Goal: Navigation & Orientation: Find specific page/section

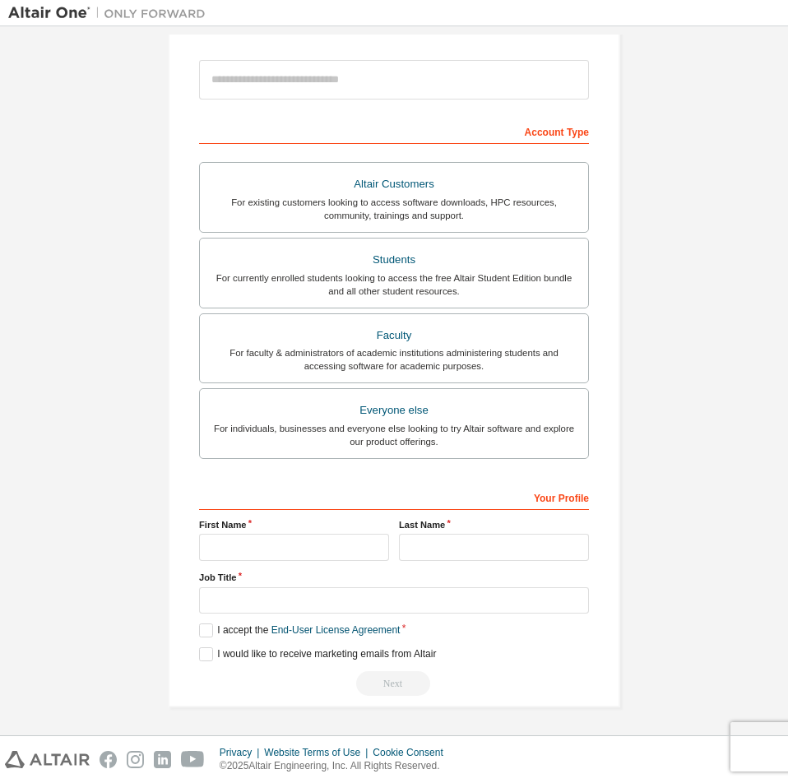
scroll to position [14, 0]
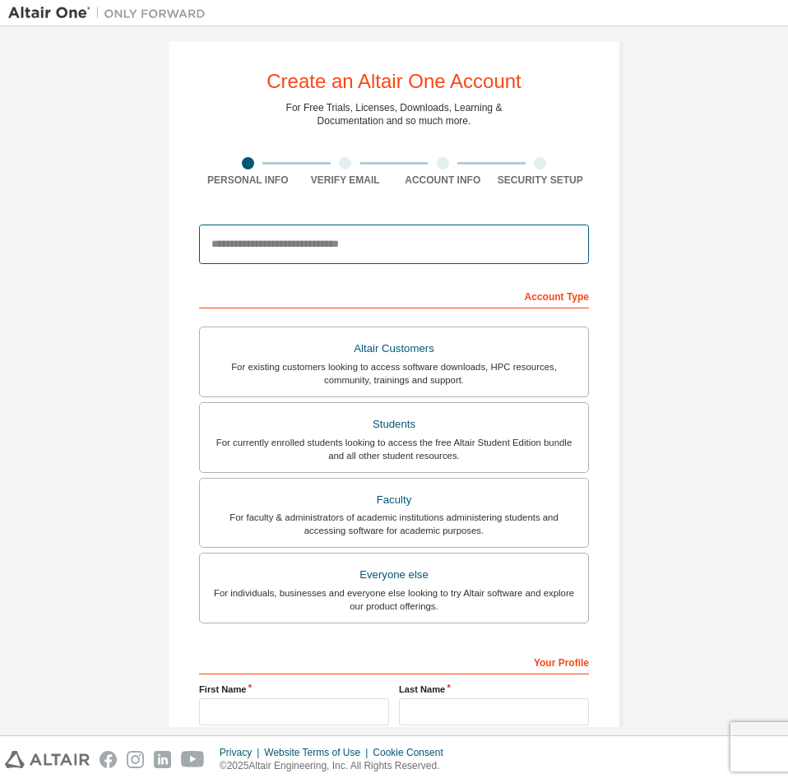
click at [318, 248] on input "email" at bounding box center [394, 244] width 390 height 39
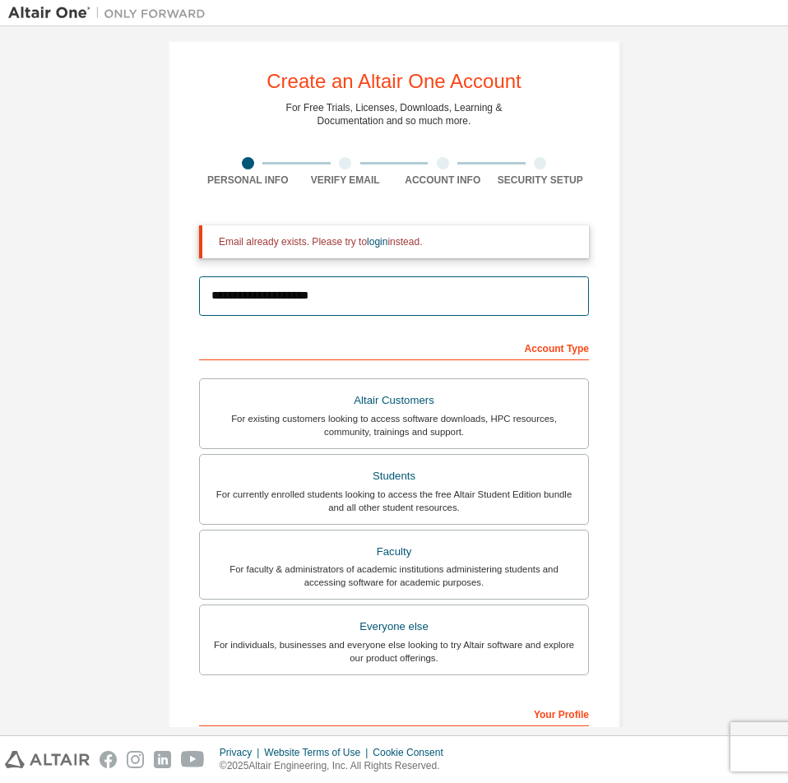
type input "**********"
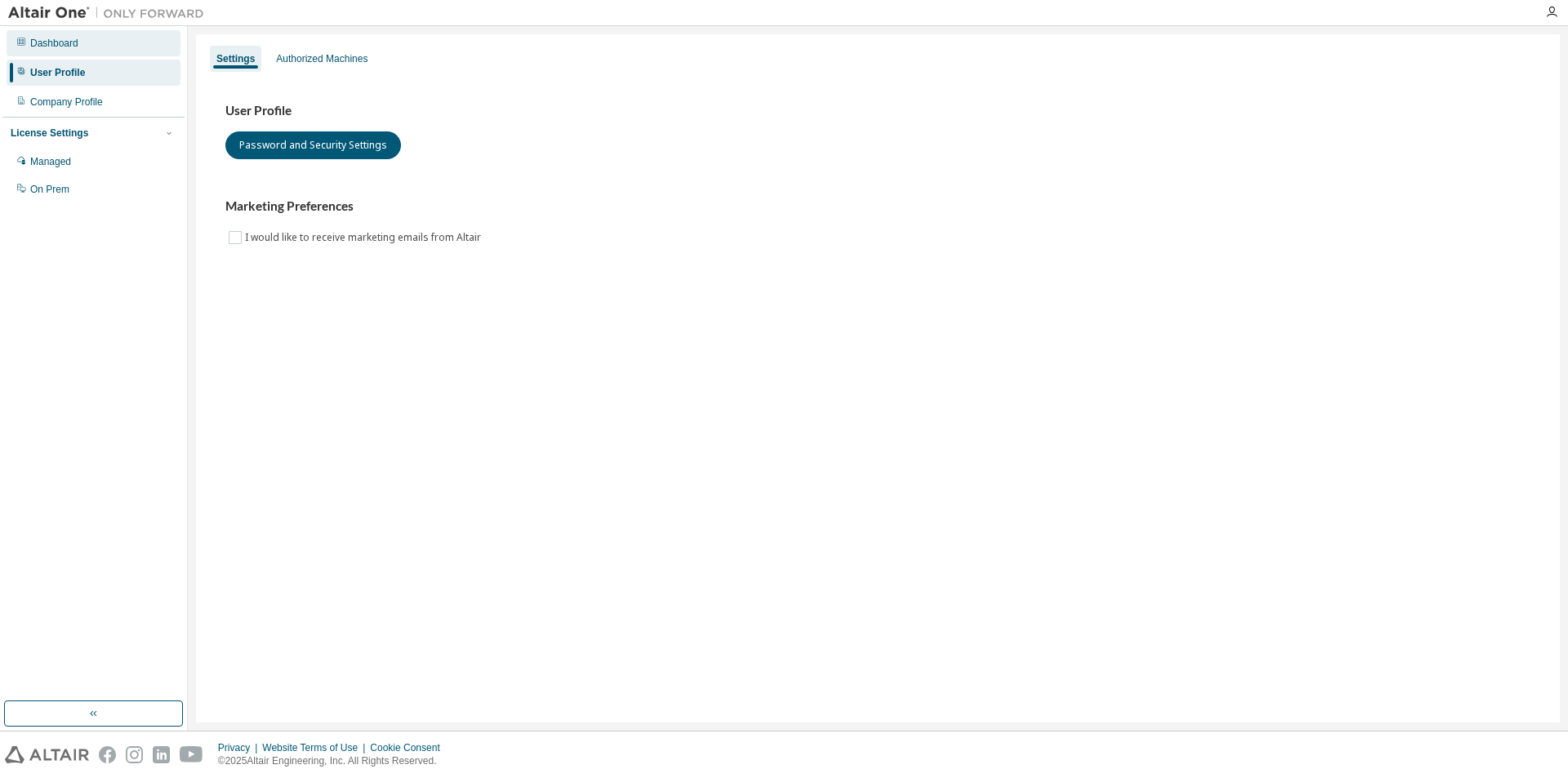
click at [85, 52] on div "Dashboard" at bounding box center [93, 43] width 174 height 26
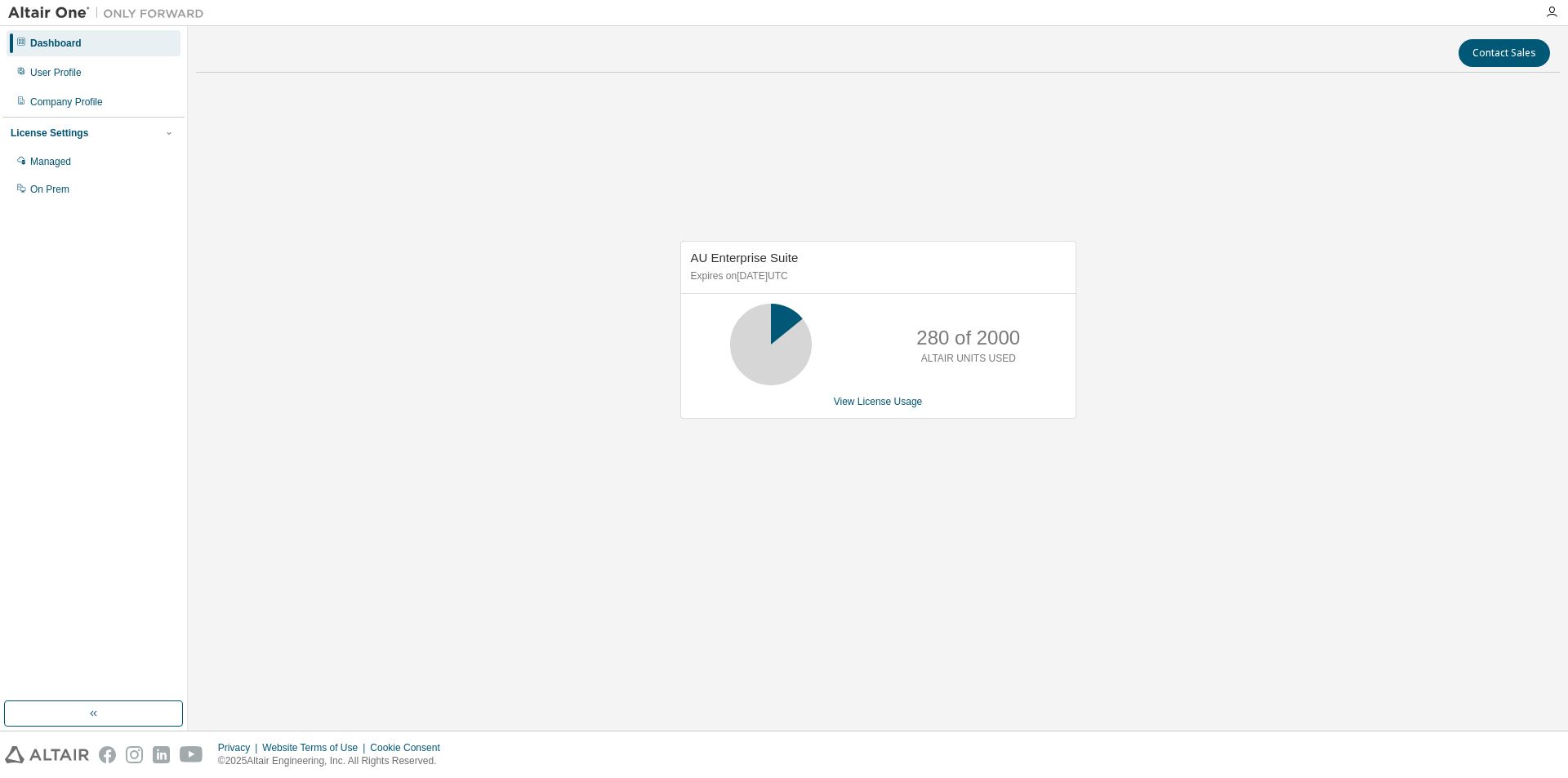
click at [1539, 11] on div at bounding box center [1551, 12] width 33 height 13
click at [1546, 8] on icon "button" at bounding box center [1551, 12] width 13 height 13
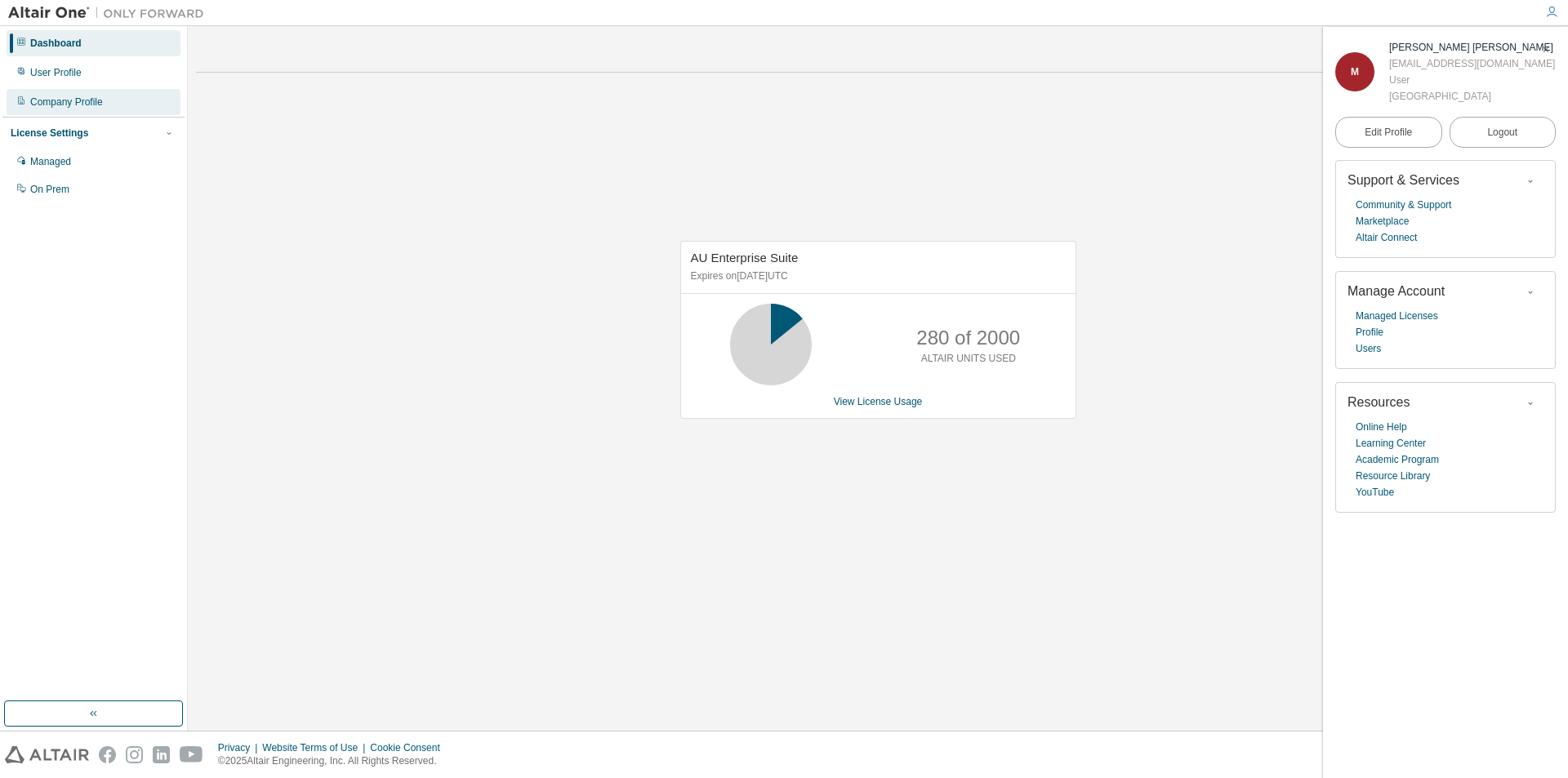
click at [87, 111] on div "Company Profile" at bounding box center [93, 102] width 174 height 26
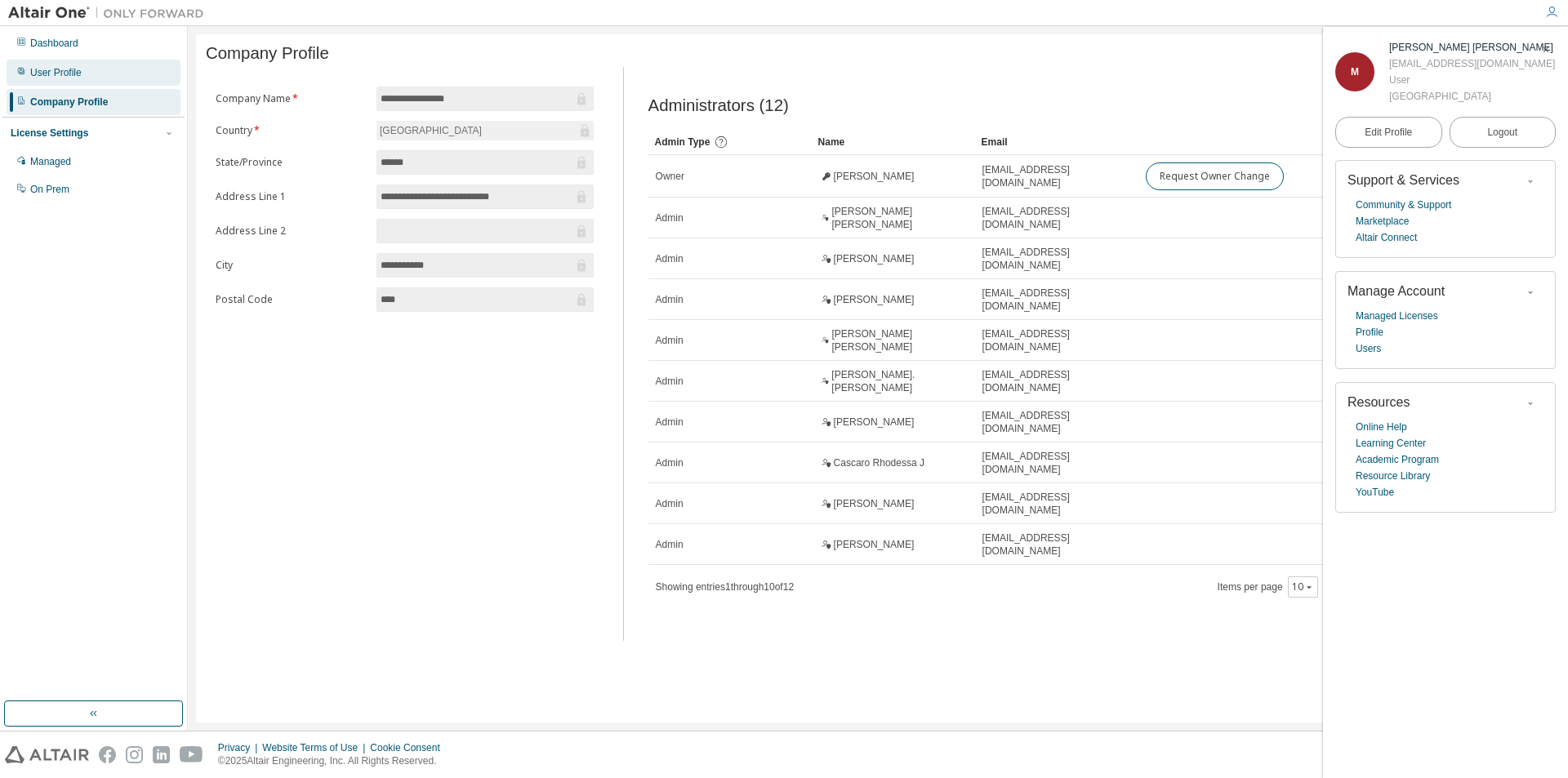
click at [89, 71] on div "User Profile" at bounding box center [93, 72] width 174 height 26
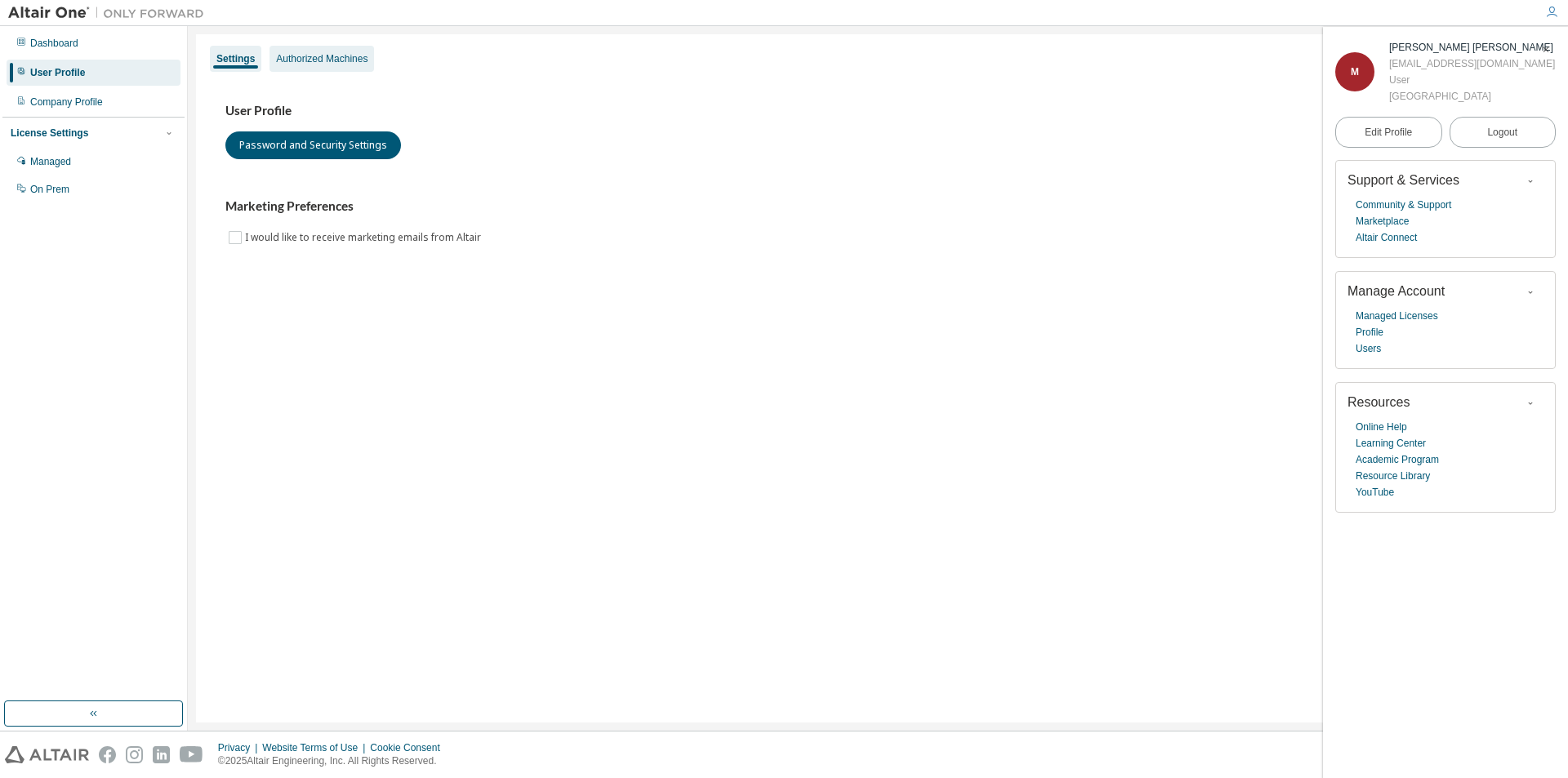
click at [335, 65] on div "Authorized Machines" at bounding box center [322, 59] width 91 height 13
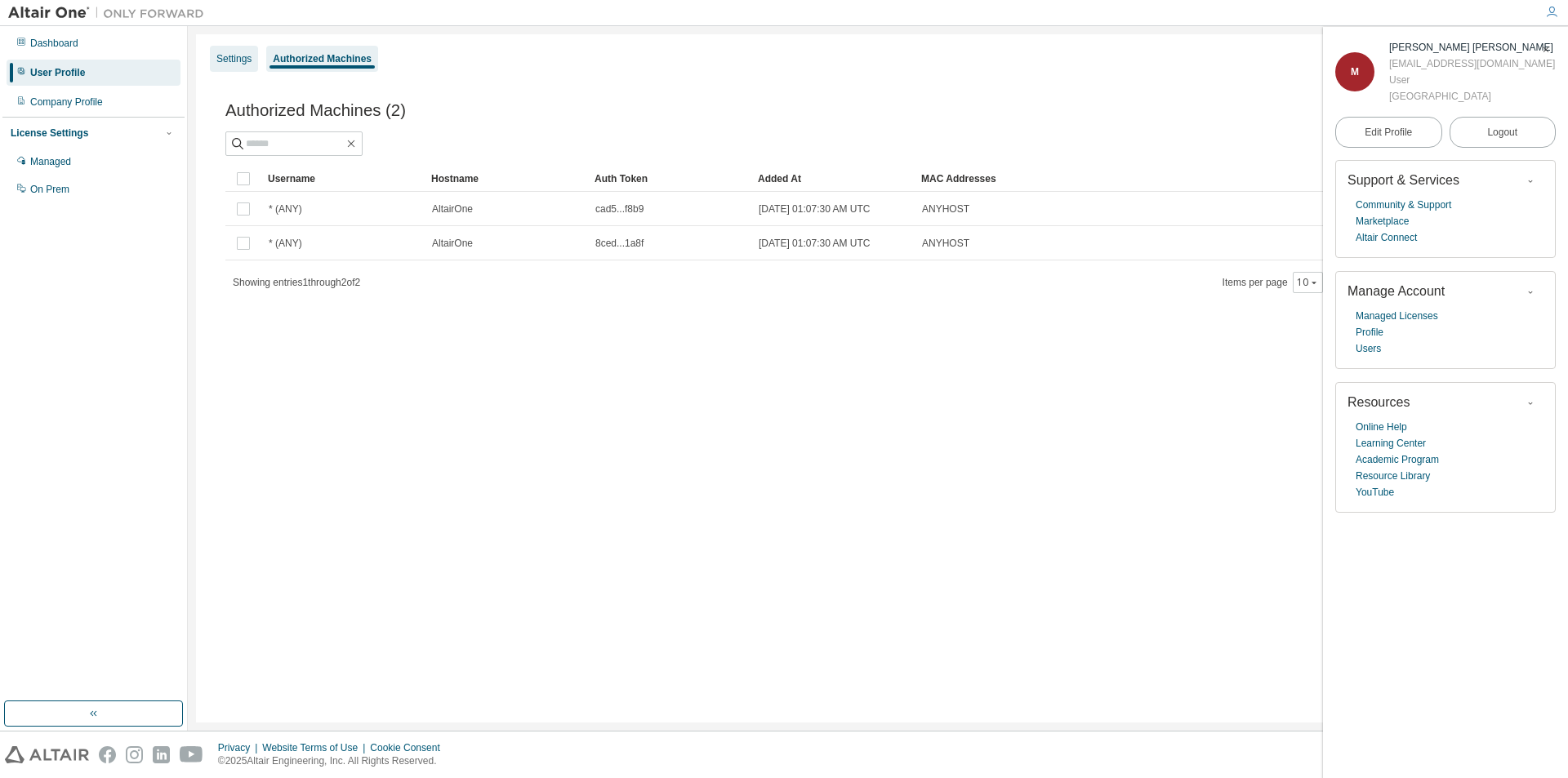
click at [226, 58] on div "Settings" at bounding box center [233, 59] width 35 height 13
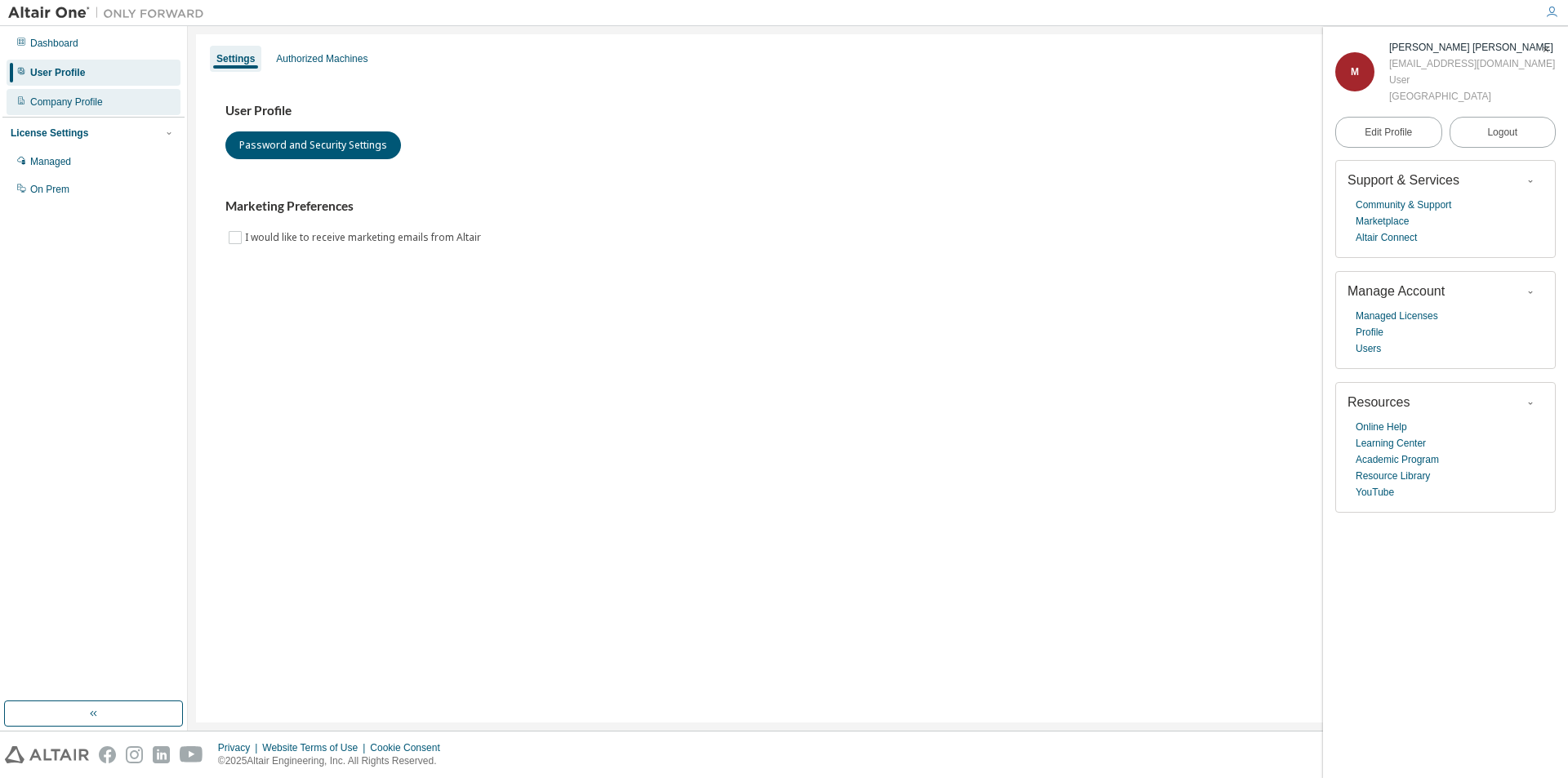
click at [92, 100] on div "Company Profile" at bounding box center [65, 101] width 72 height 13
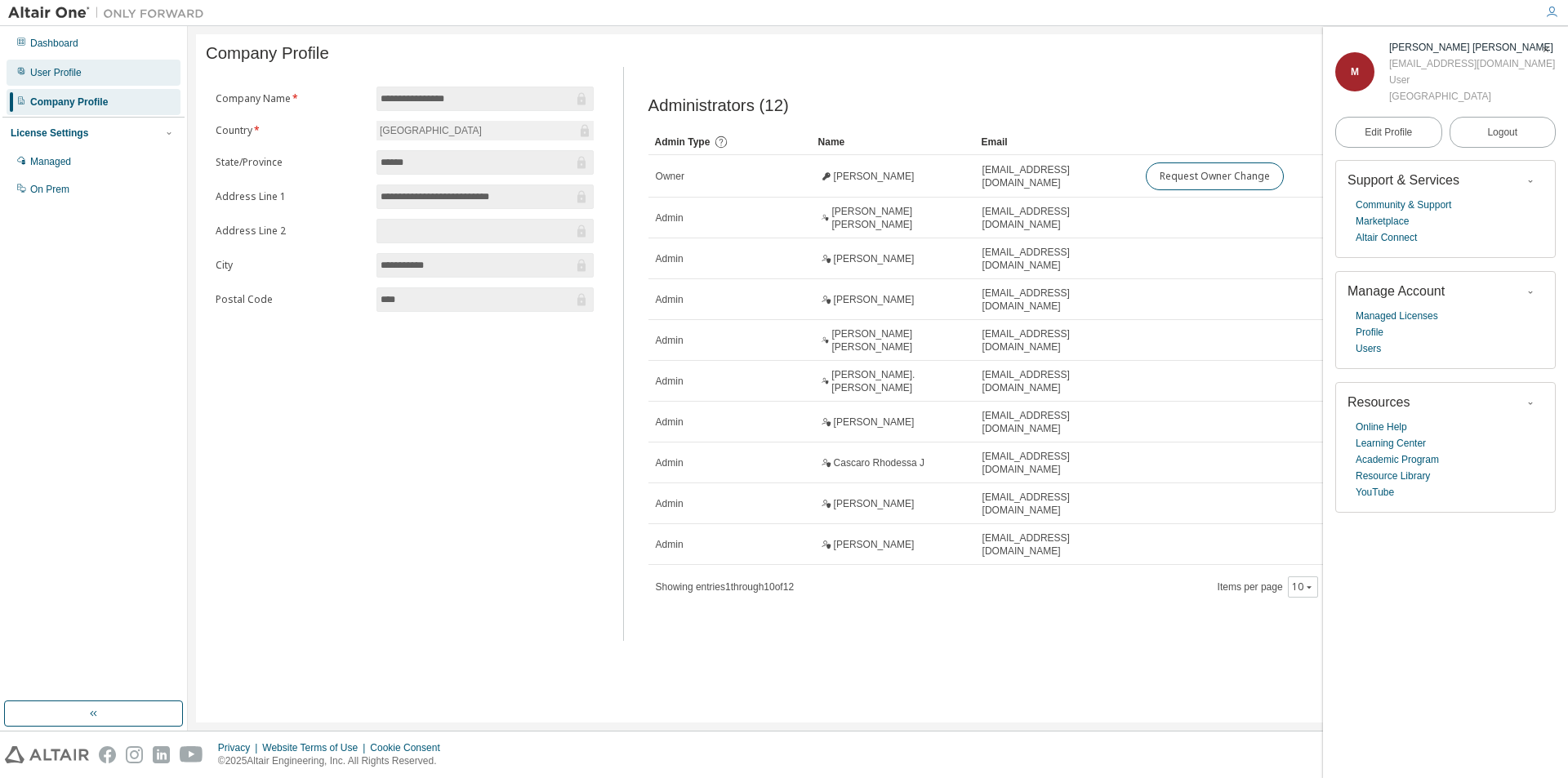
click at [122, 64] on div "User Profile" at bounding box center [93, 72] width 174 height 26
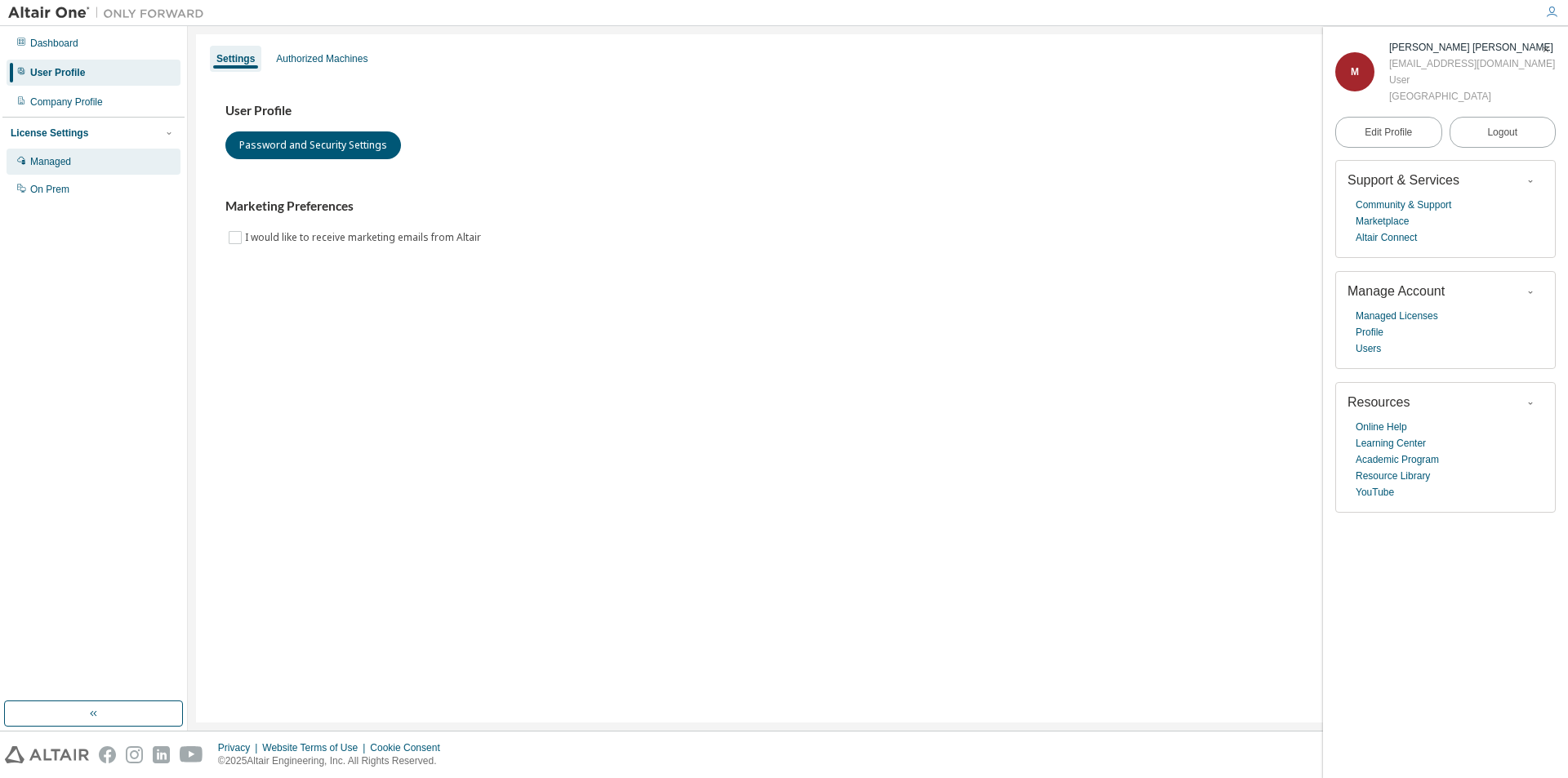
click at [105, 168] on div "Managed" at bounding box center [93, 162] width 174 height 26
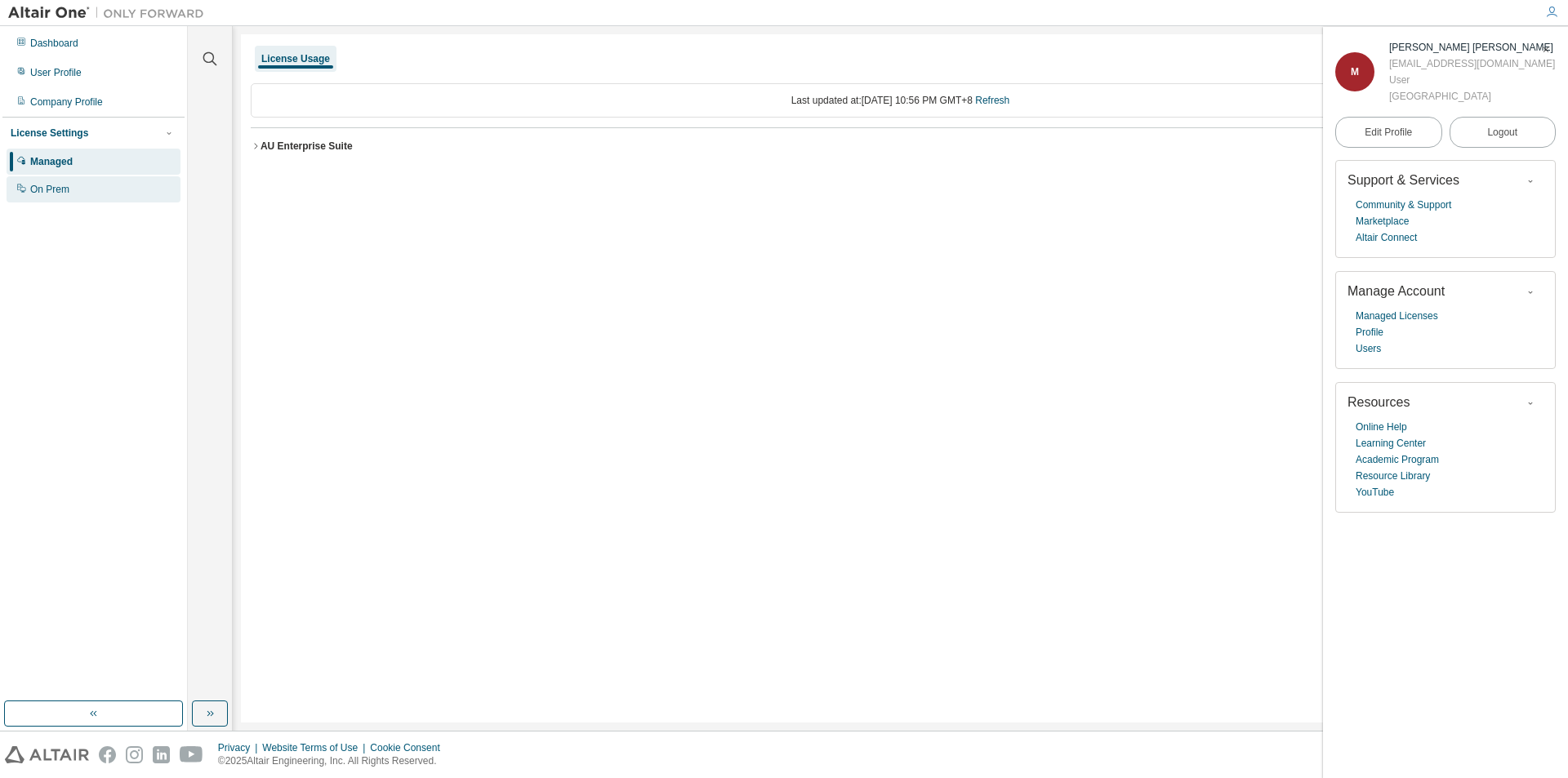
click at [91, 193] on div "On Prem" at bounding box center [93, 190] width 174 height 26
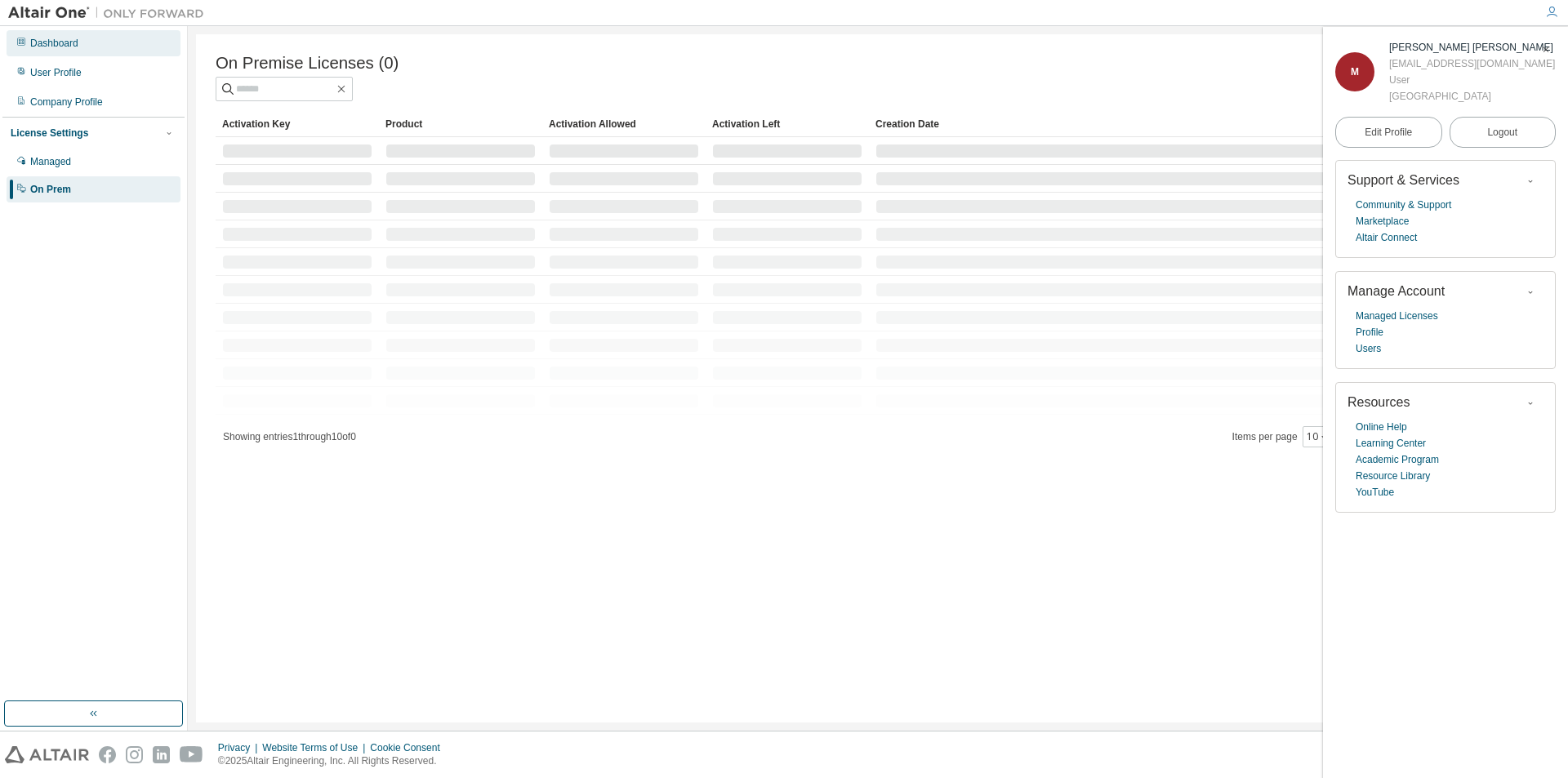
click at [93, 41] on div "Dashboard" at bounding box center [93, 43] width 174 height 26
